Goal: Task Accomplishment & Management: Manage account settings

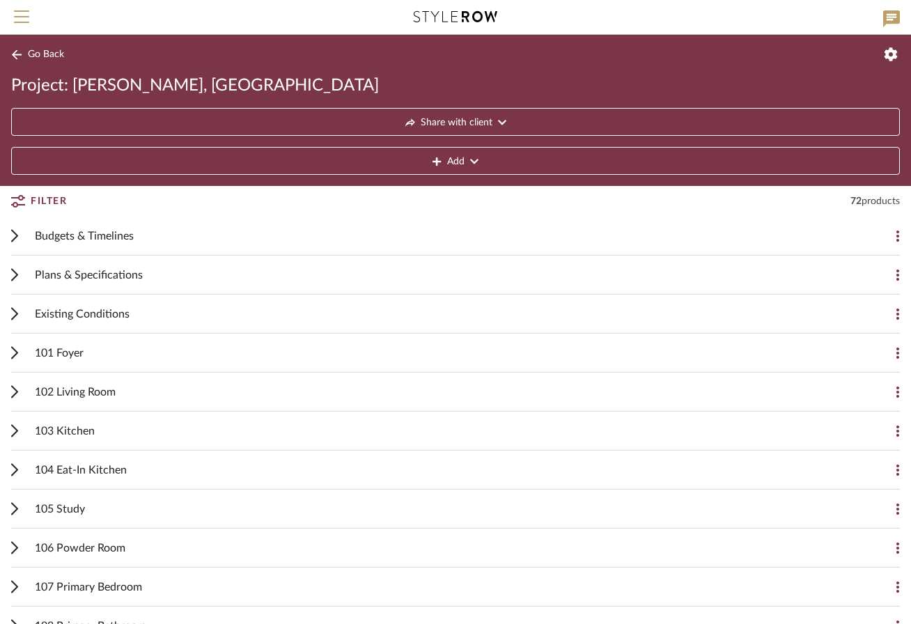
click at [79, 423] on span "103 Kitchen" at bounding box center [65, 431] width 60 height 17
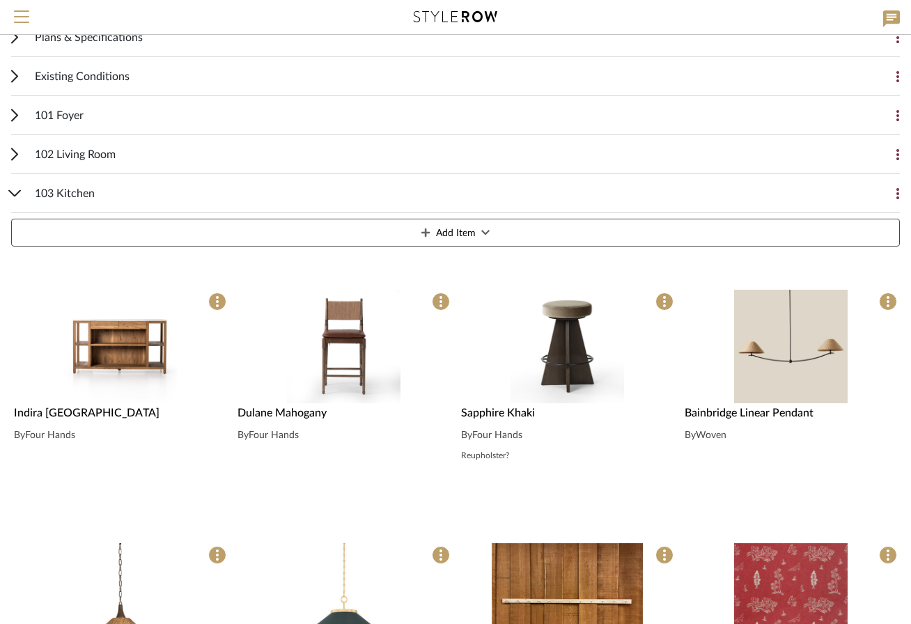
scroll to position [239, 0]
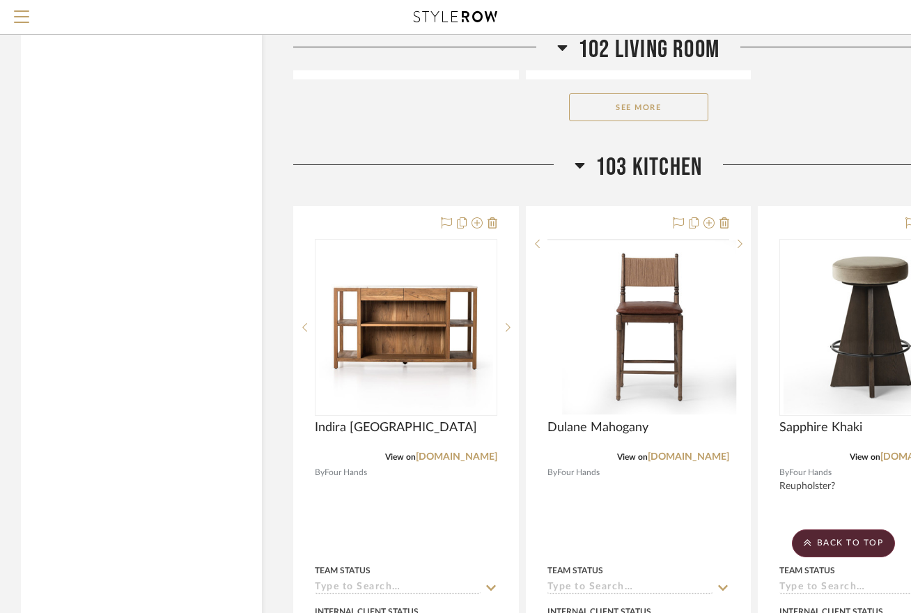
scroll to position [2440, 0]
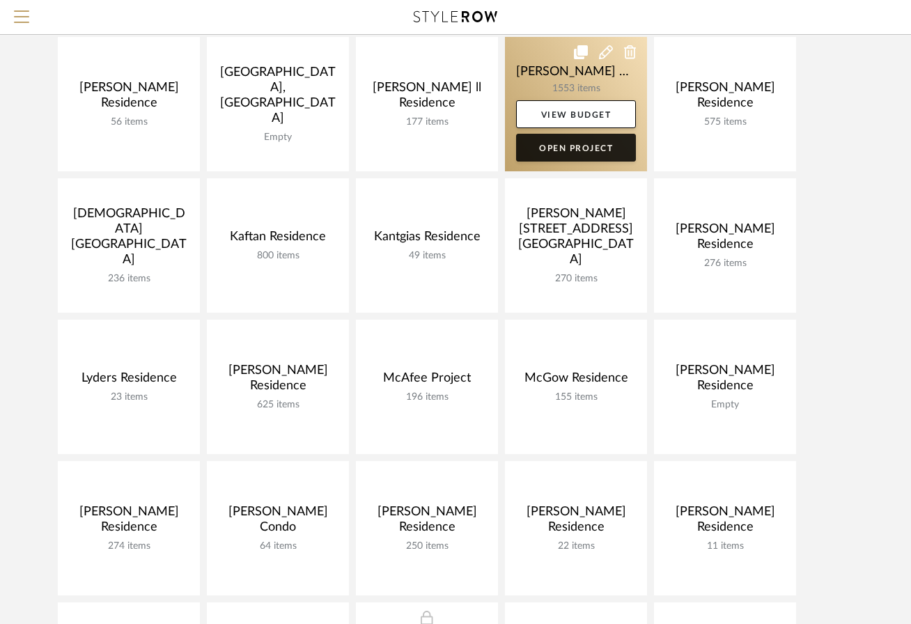
scroll to position [245, 0]
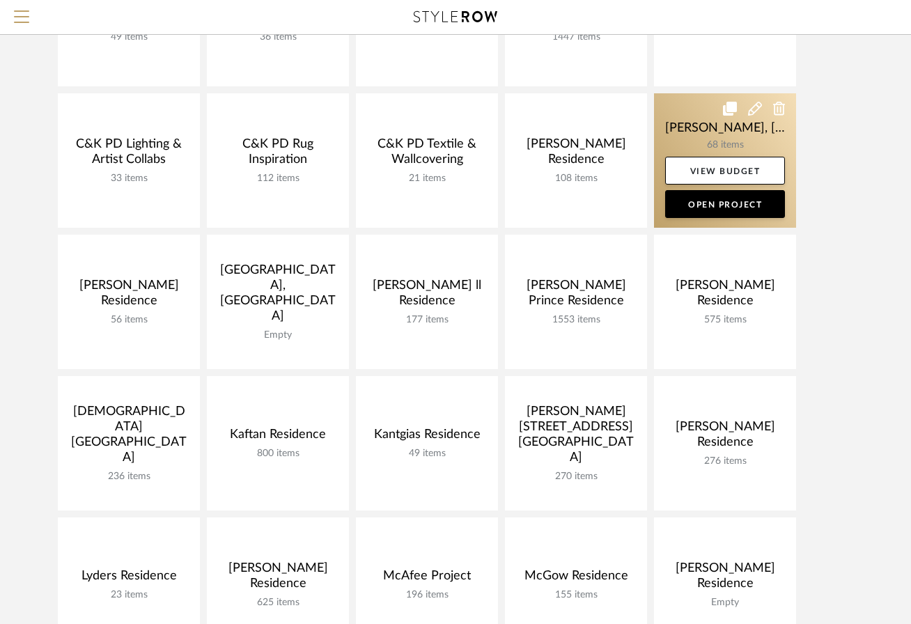
click at [685, 141] on link at bounding box center [725, 160] width 142 height 134
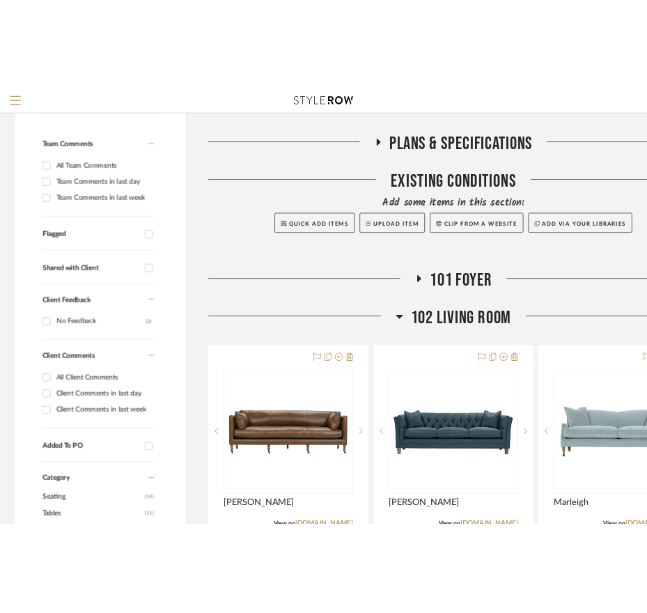
scroll to position [298, 0]
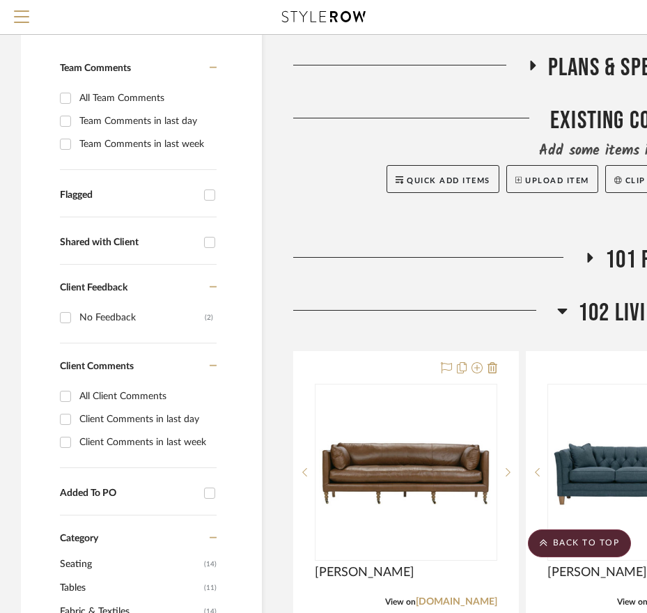
click at [562, 302] on icon at bounding box center [562, 310] width 10 height 17
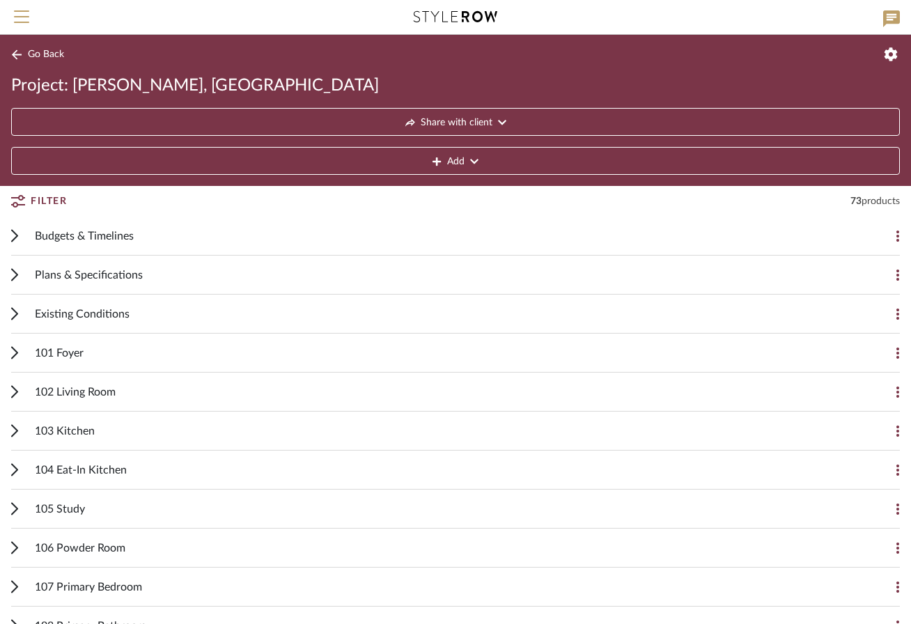
click at [74, 435] on span "103 Kitchen" at bounding box center [65, 431] width 60 height 17
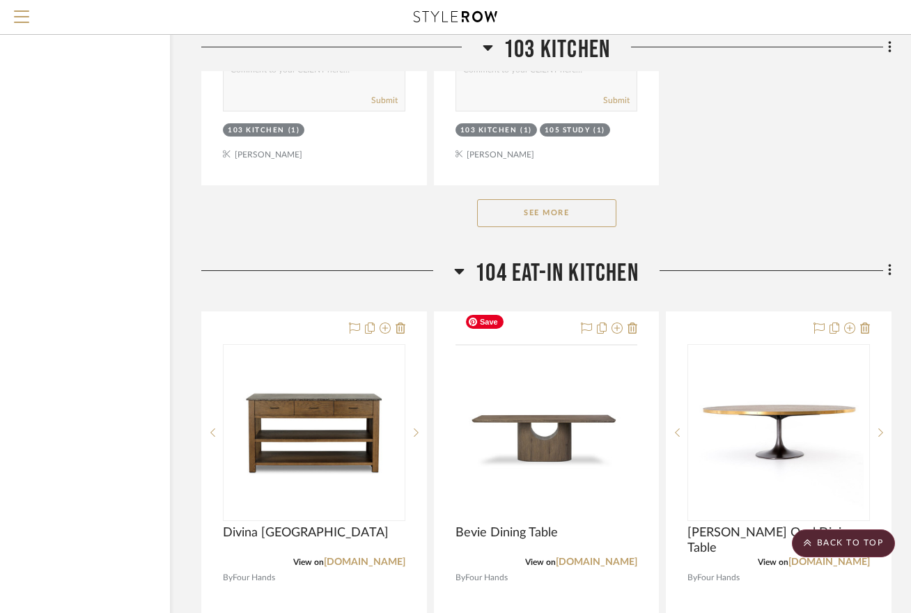
scroll to position [2425, 92]
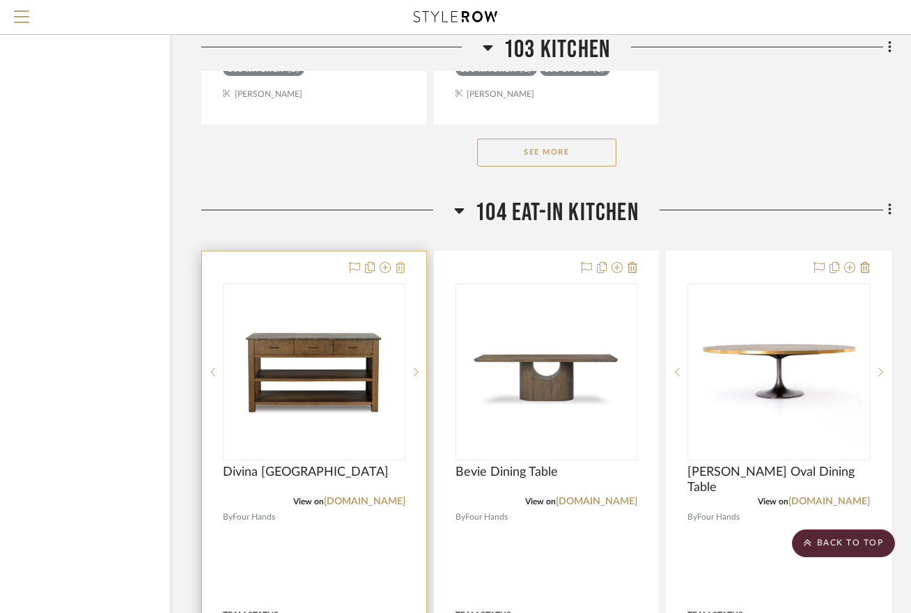
click at [405, 262] on icon at bounding box center [401, 267] width 10 height 11
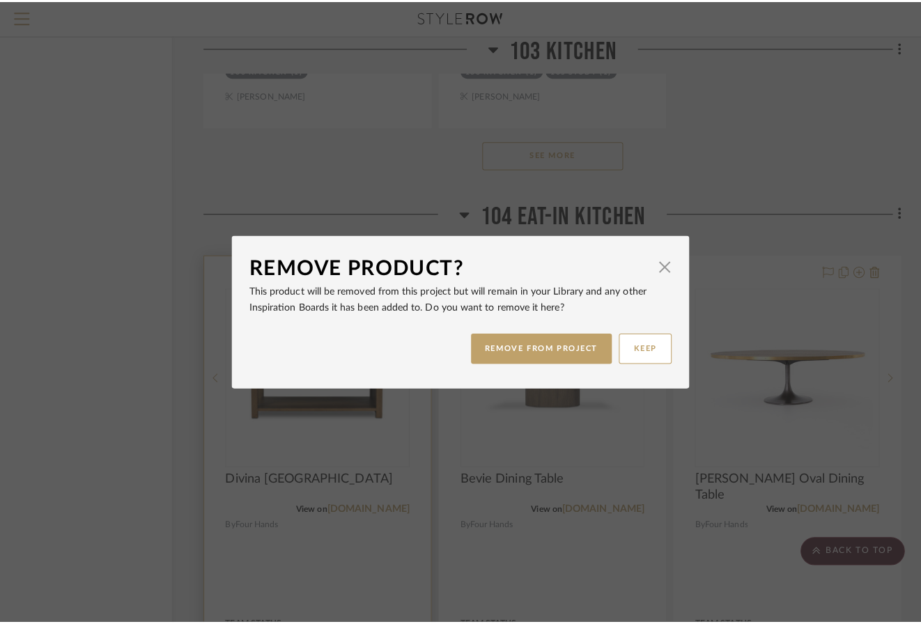
scroll to position [0, 0]
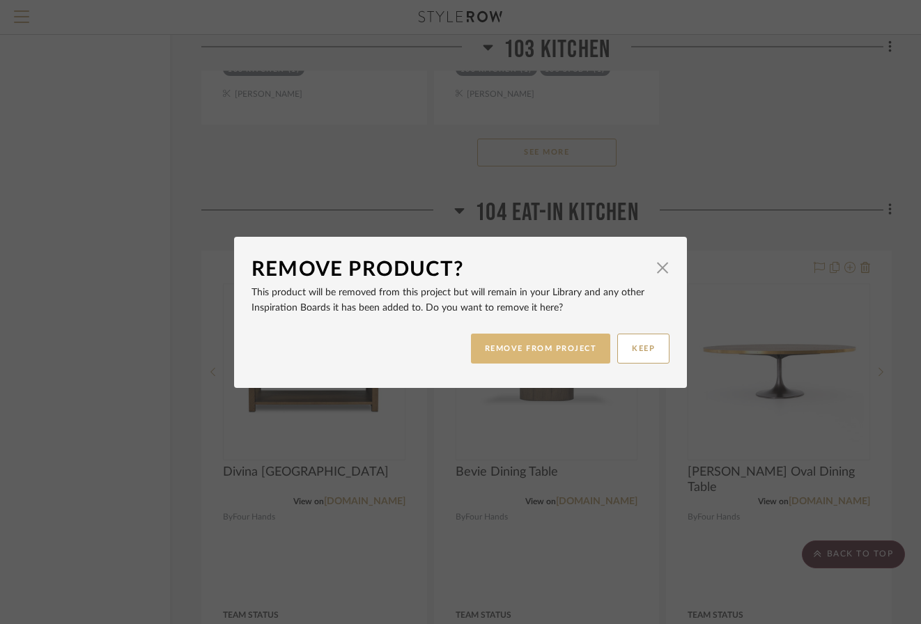
click at [516, 355] on button "REMOVE FROM PROJECT" at bounding box center [541, 349] width 140 height 30
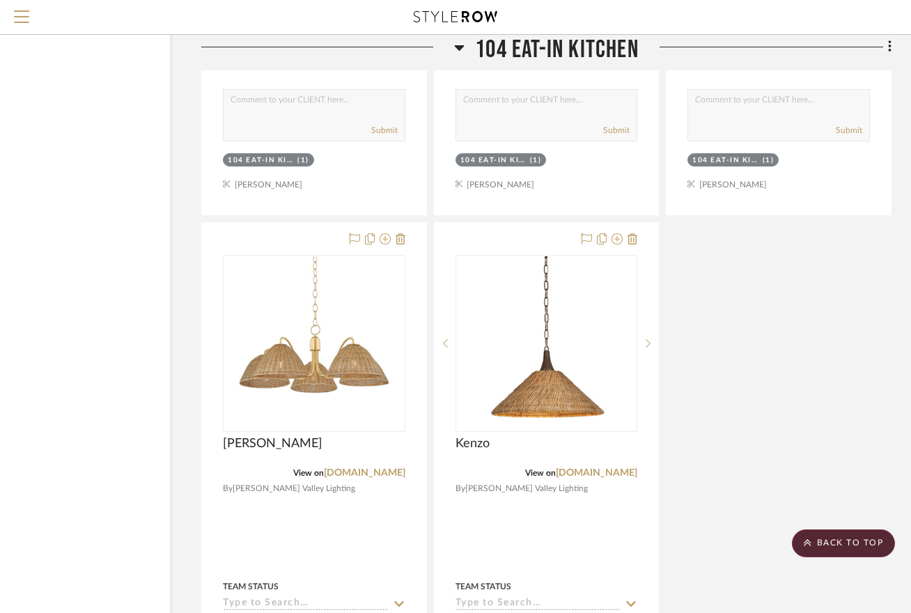
scroll to position [3724, 92]
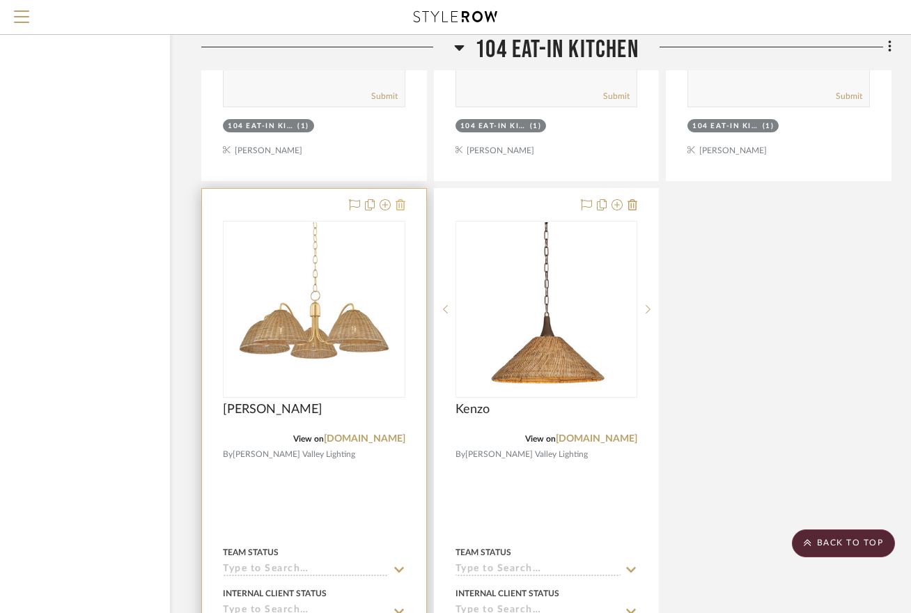
click at [401, 199] on icon at bounding box center [401, 204] width 10 height 11
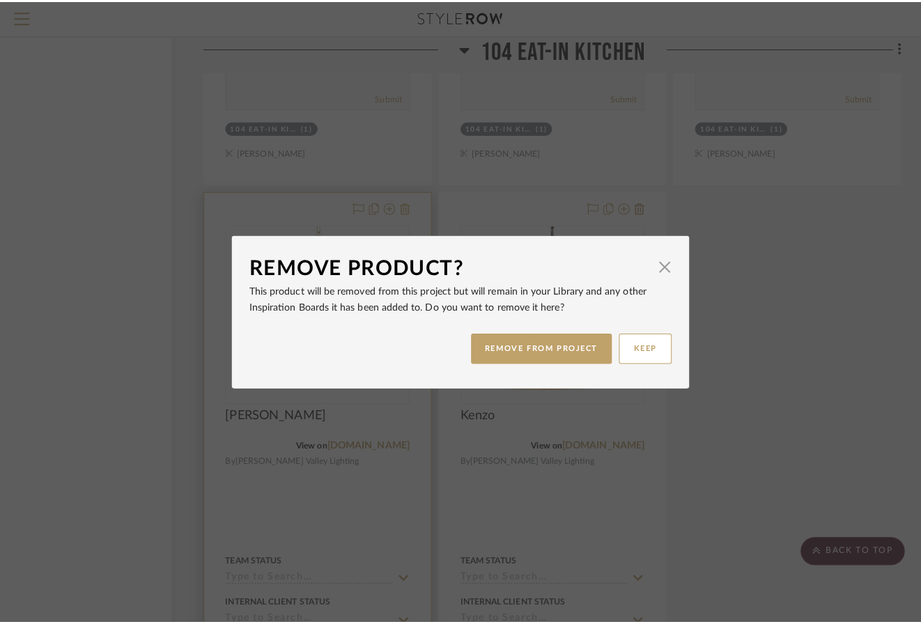
scroll to position [0, 0]
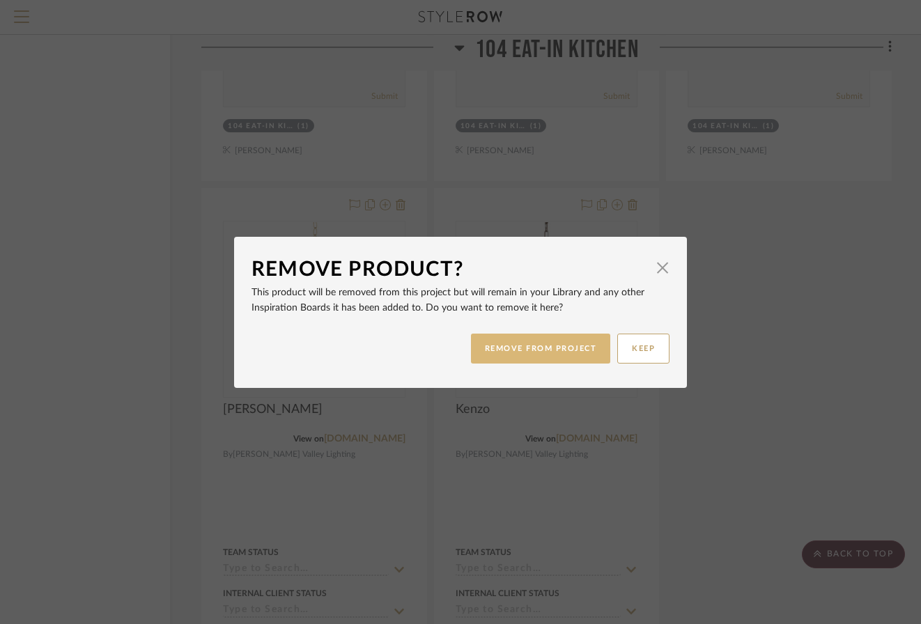
click at [547, 337] on button "REMOVE FROM PROJECT" at bounding box center [541, 349] width 140 height 30
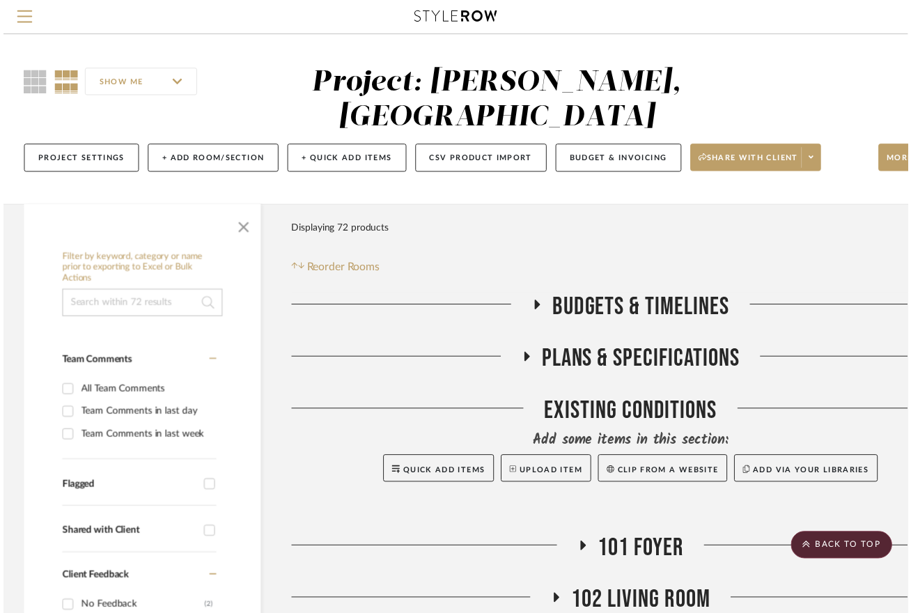
scroll to position [3724, 92]
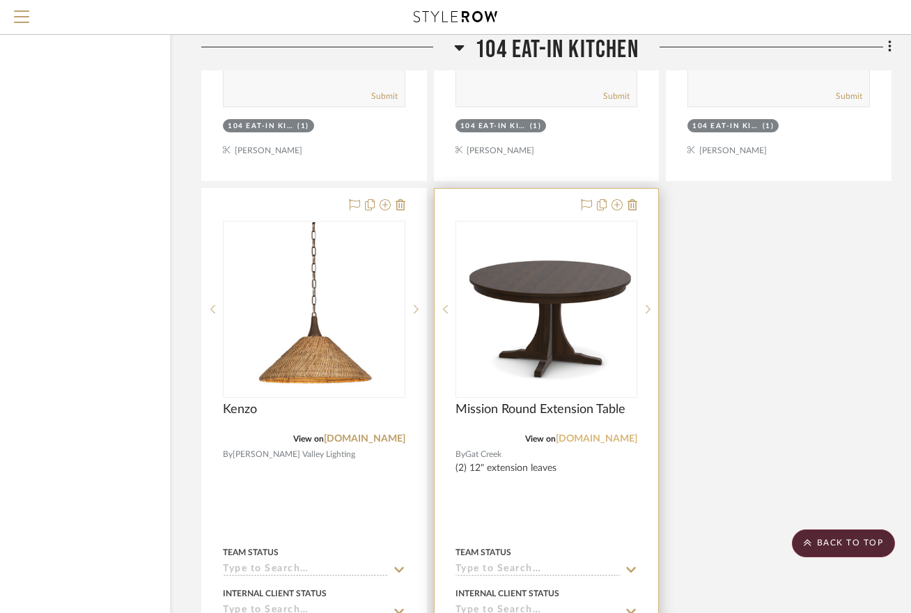
click at [596, 434] on link "gatcreek.com" at bounding box center [597, 439] width 82 height 10
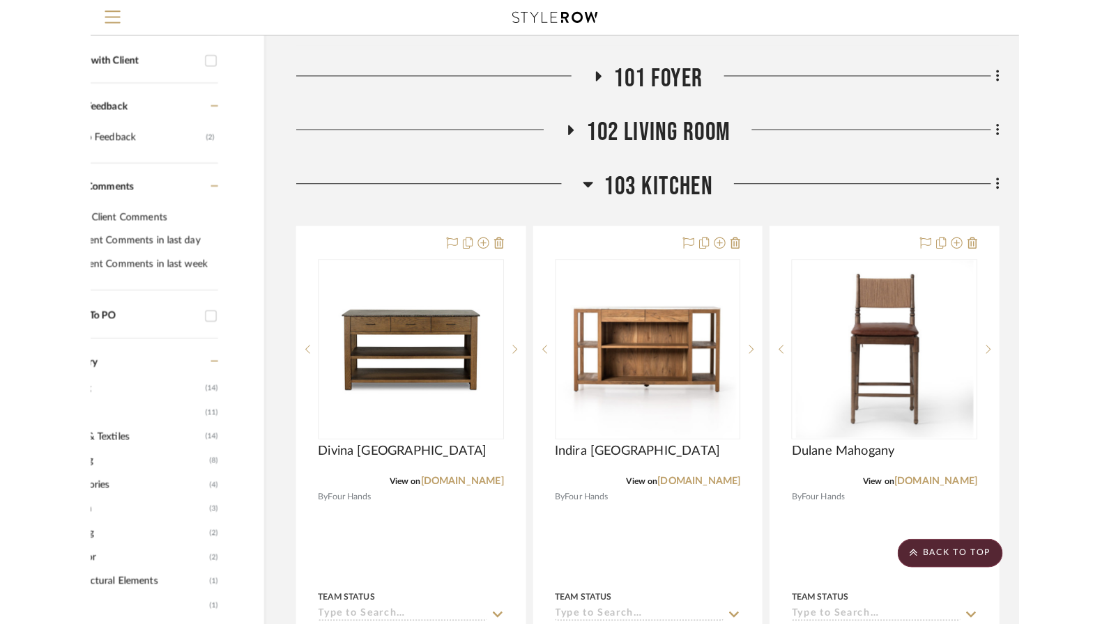
scroll to position [480, 0]
